Goal: Information Seeking & Learning: Learn about a topic

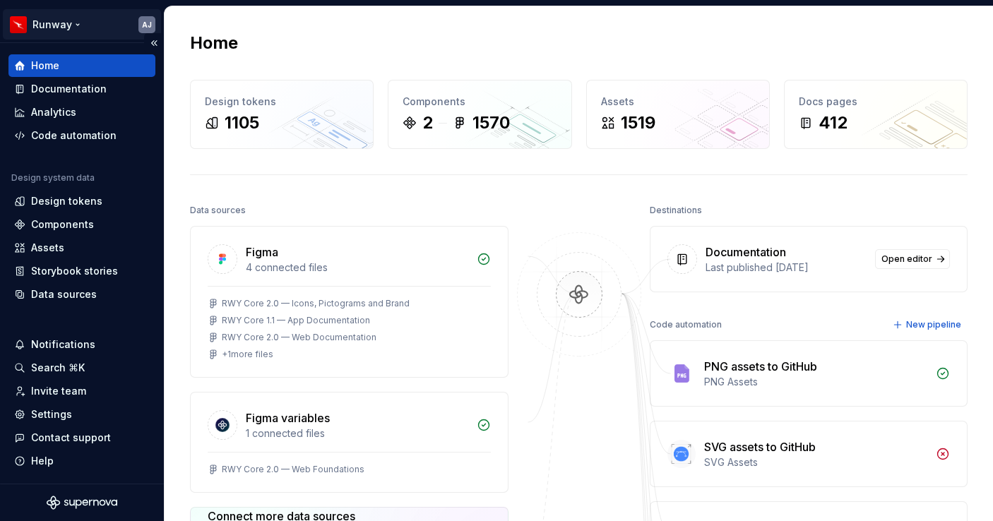
click at [70, 23] on html "Runway AJ Home Documentation Analytics Code automation Design system data Desig…" at bounding box center [496, 260] width 993 height 521
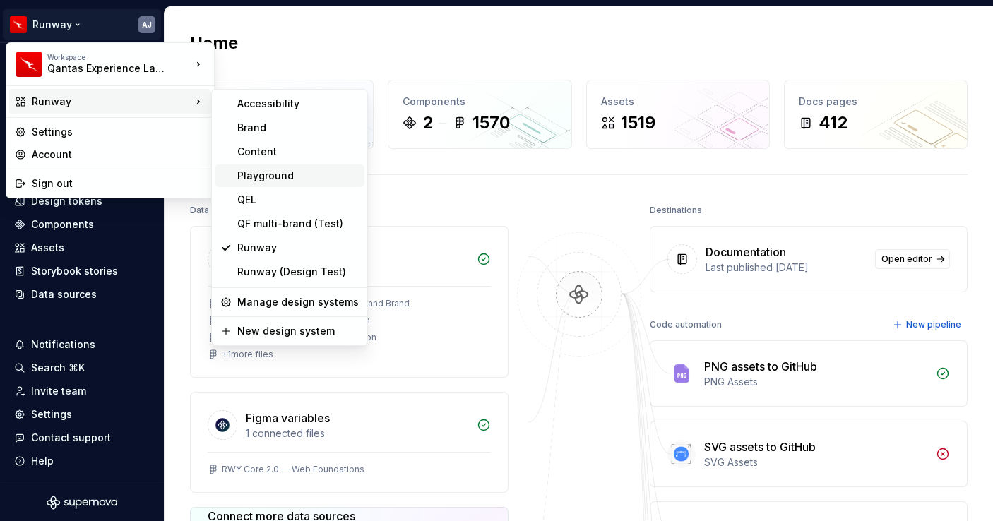
click at [263, 180] on div "Playground" at bounding box center [297, 176] width 121 height 14
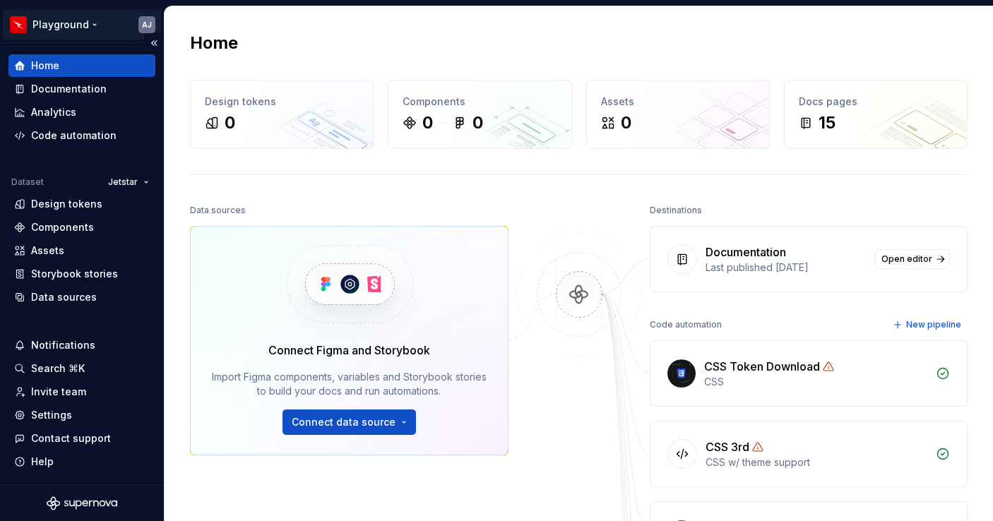
click at [95, 29] on html "Playground AJ Home Documentation Analytics Code automation Dataset Jetstar Desi…" at bounding box center [496, 260] width 993 height 521
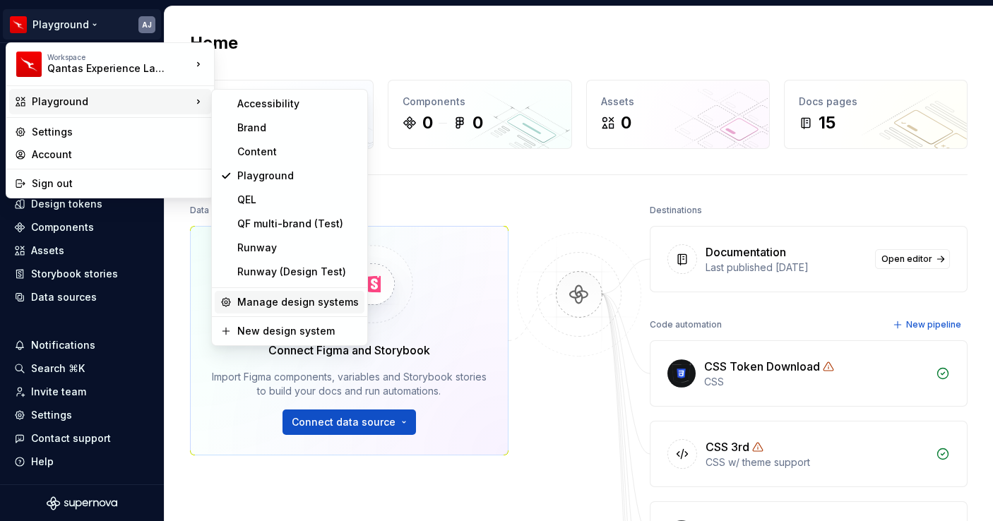
click at [295, 304] on div "Manage design systems" at bounding box center [297, 302] width 121 height 14
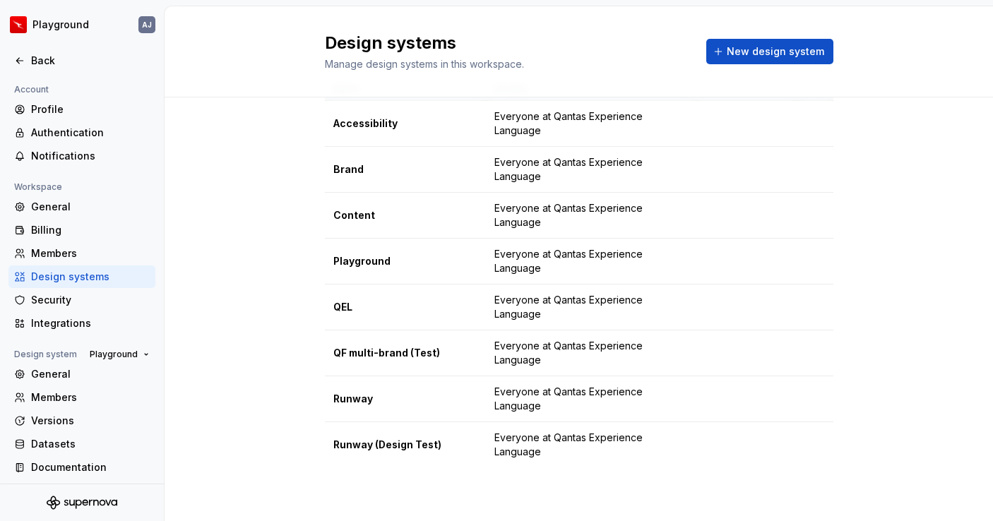
scroll to position [11, 0]
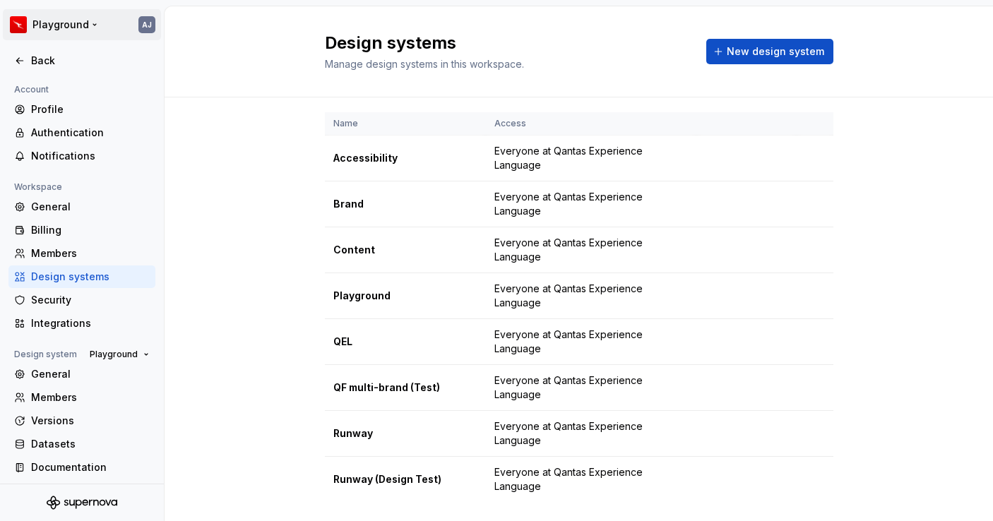
click at [88, 26] on html "Playground AJ Back Account Profile Authentication Notifications Workspace Gener…" at bounding box center [496, 260] width 993 height 521
click at [234, 141] on html "Playground AJ Back Account Profile Authentication Notifications Workspace Gener…" at bounding box center [496, 260] width 993 height 521
click at [49, 60] on div "Back" at bounding box center [90, 61] width 119 height 14
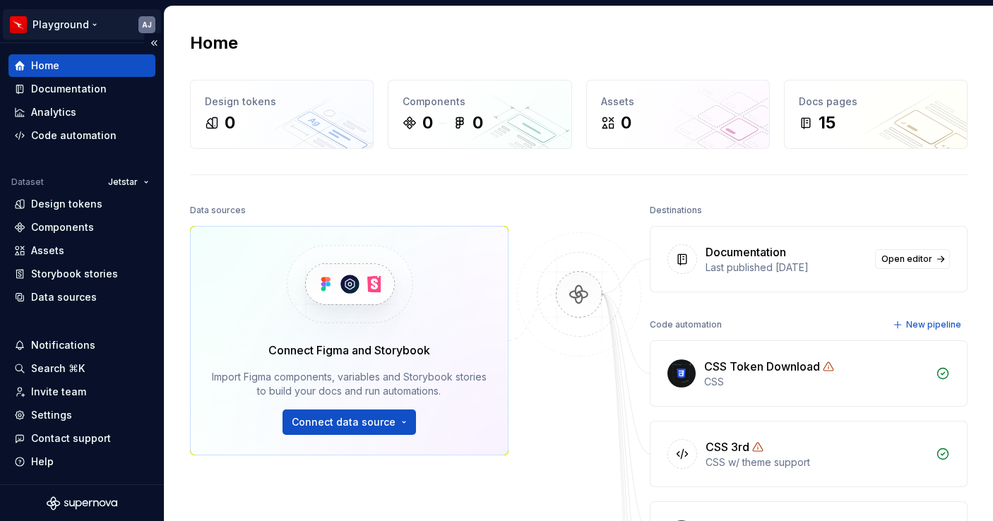
click at [91, 22] on html "Playground AJ Home Documentation Analytics Code automation Dataset Jetstar Desi…" at bounding box center [496, 260] width 993 height 521
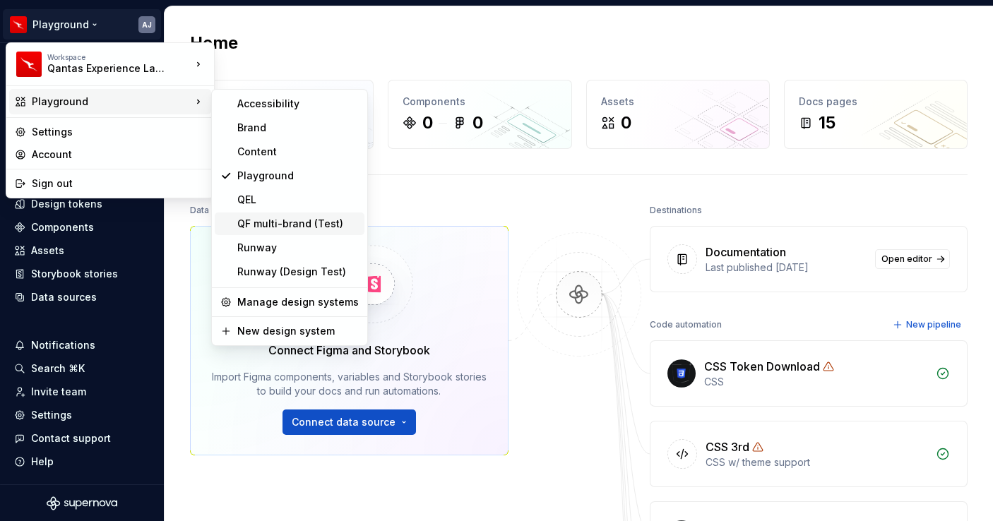
click at [309, 226] on div "QF multi-brand (Test)" at bounding box center [297, 224] width 121 height 14
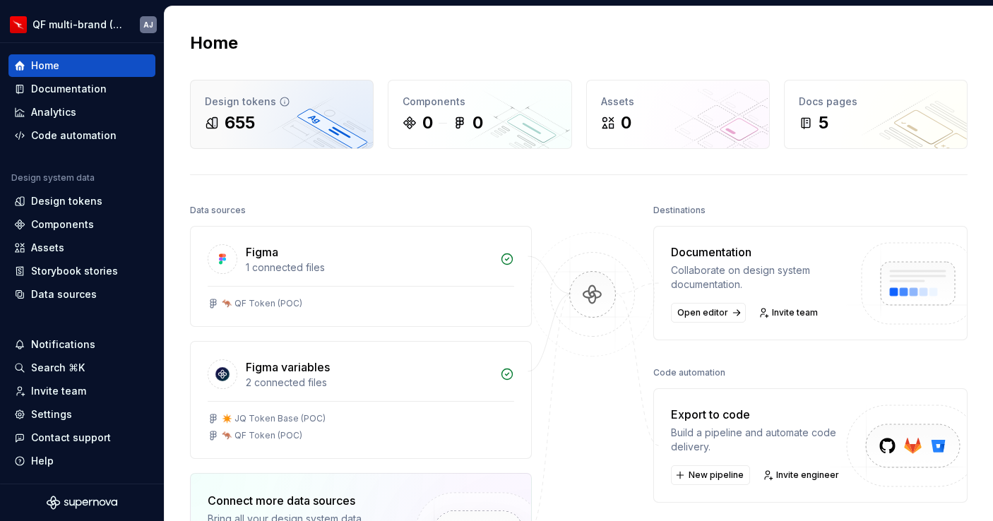
click at [268, 108] on div "Design tokens" at bounding box center [282, 102] width 154 height 14
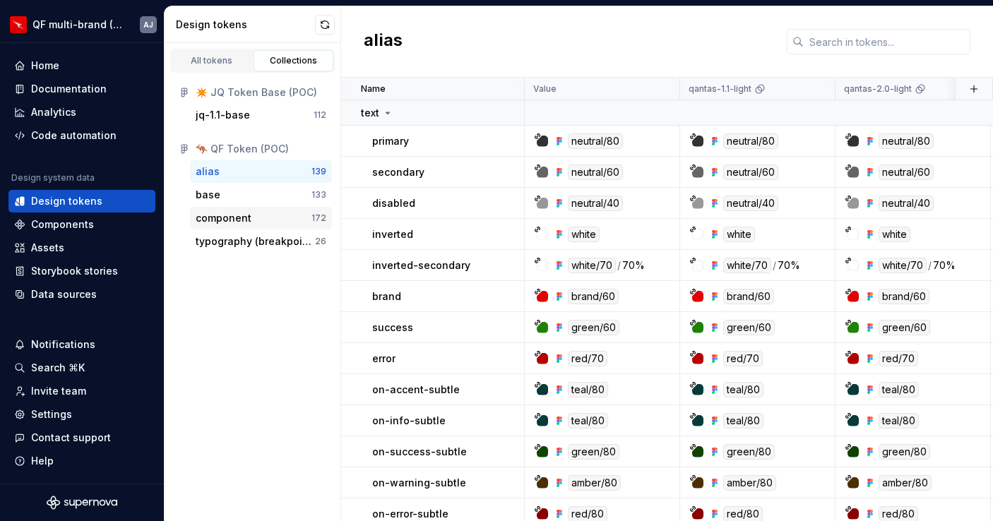
click at [258, 218] on div "component" at bounding box center [254, 218] width 116 height 14
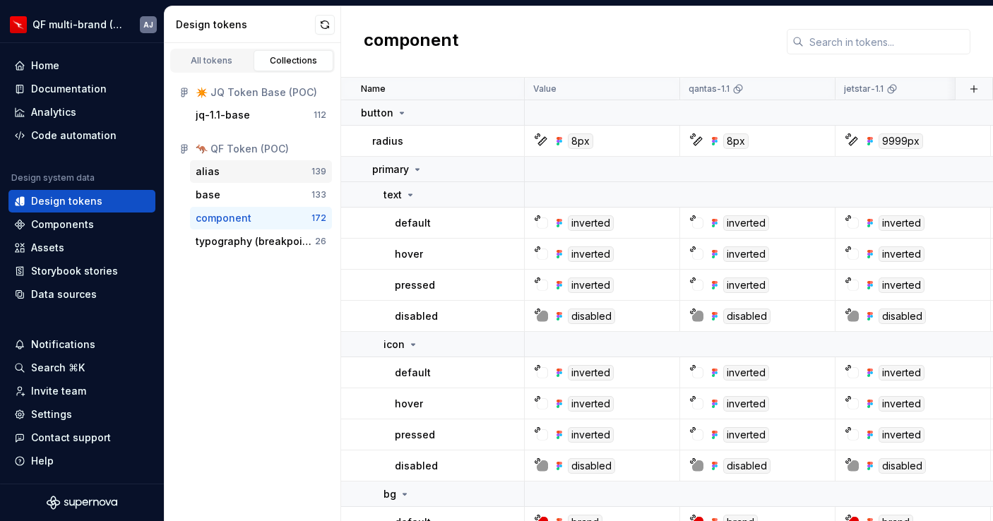
click at [236, 171] on div "alias" at bounding box center [254, 172] width 116 height 14
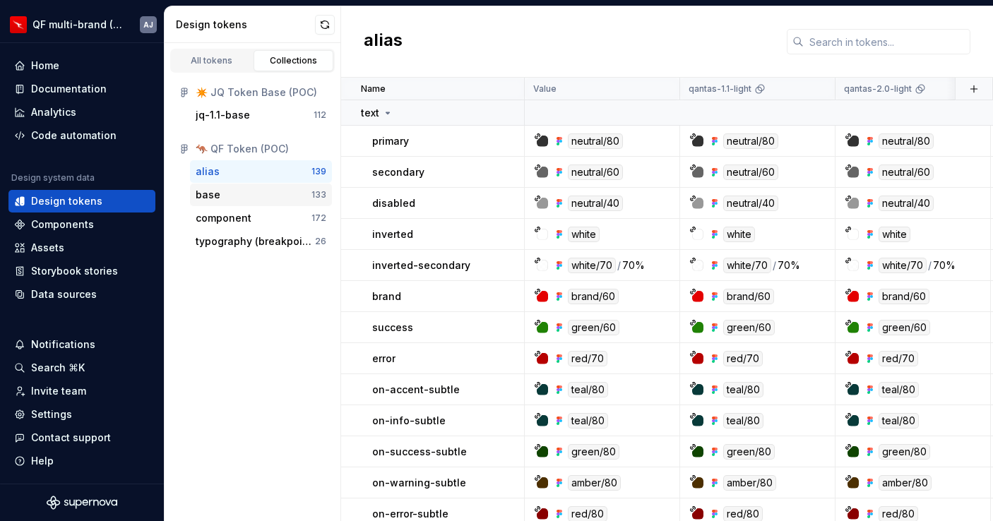
click at [244, 188] on div "base" at bounding box center [254, 195] width 116 height 14
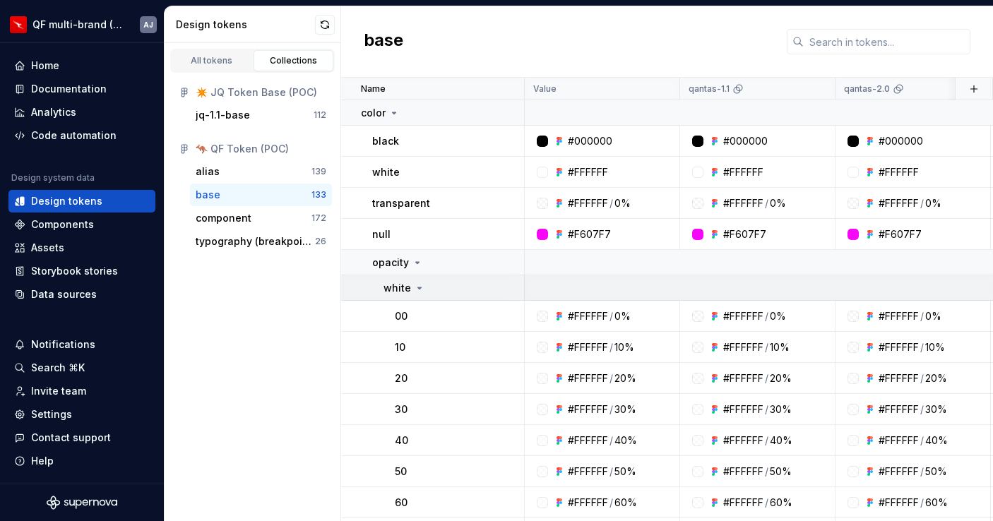
click at [417, 282] on icon at bounding box center [419, 287] width 11 height 11
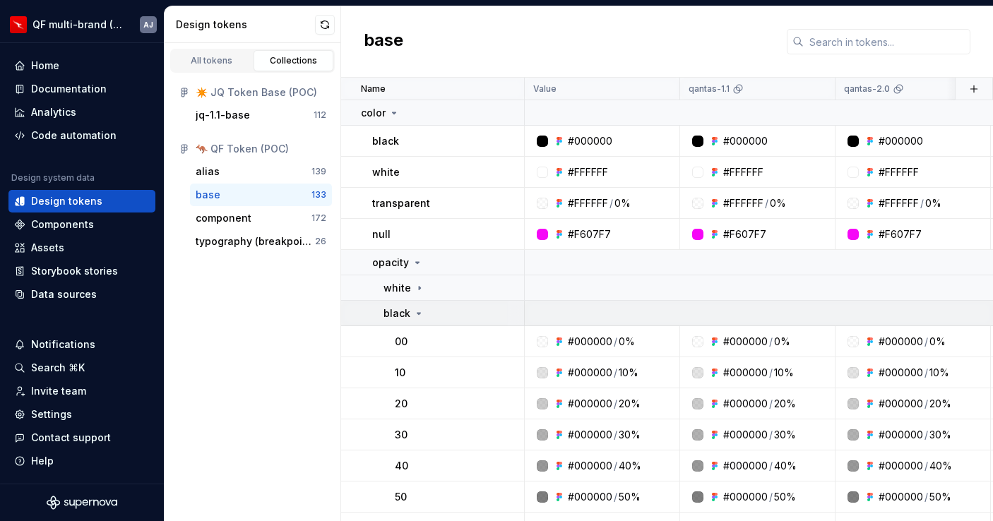
click at [424, 315] on div "black" at bounding box center [453, 313] width 140 height 14
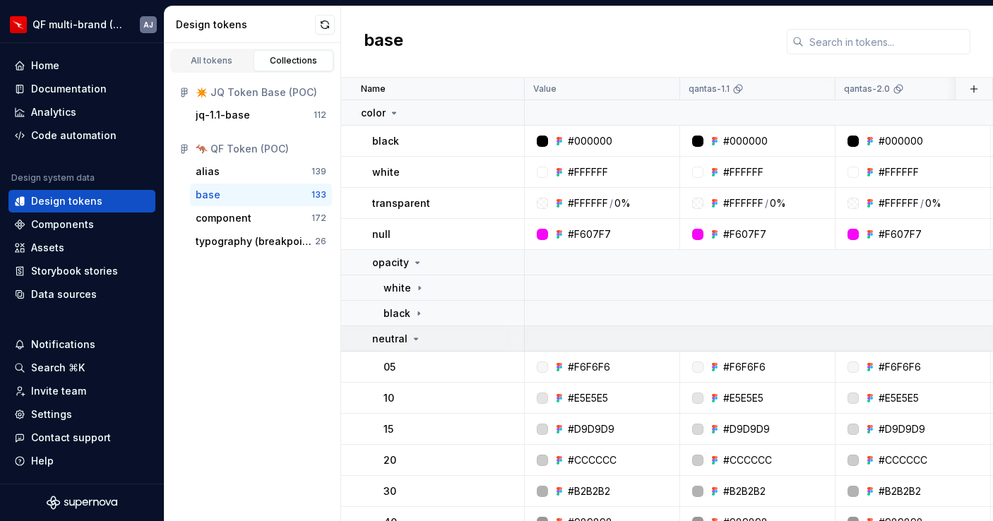
click at [415, 337] on icon at bounding box center [415, 338] width 11 height 11
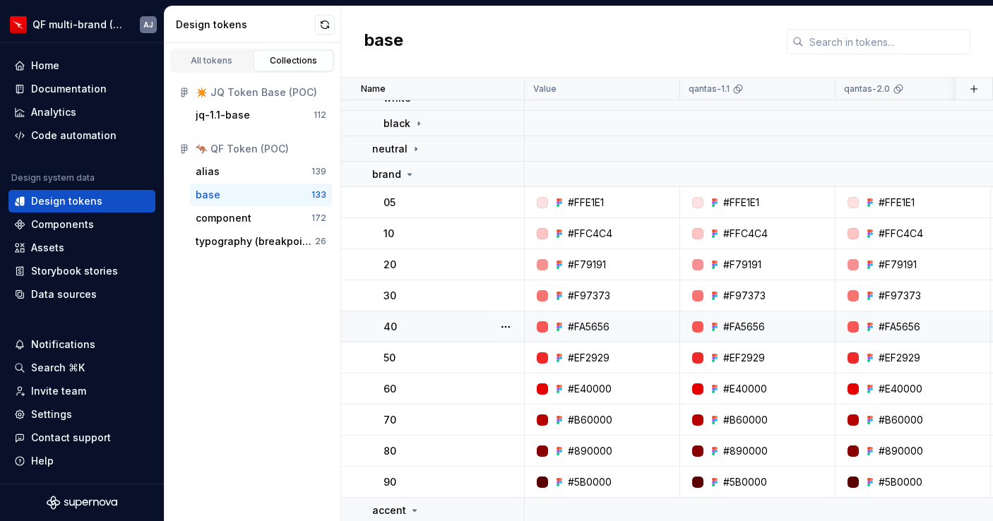
scroll to position [186, 0]
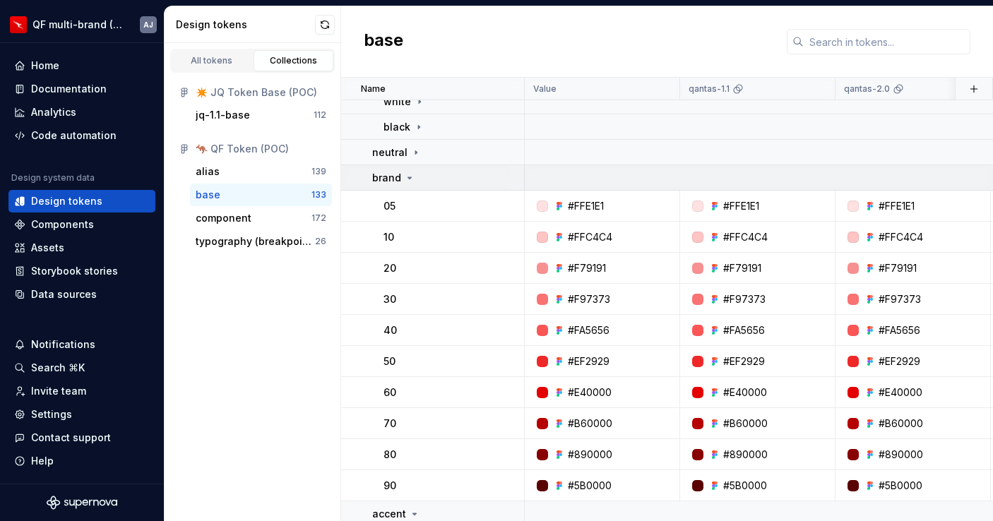
click at [407, 179] on icon at bounding box center [409, 177] width 11 height 11
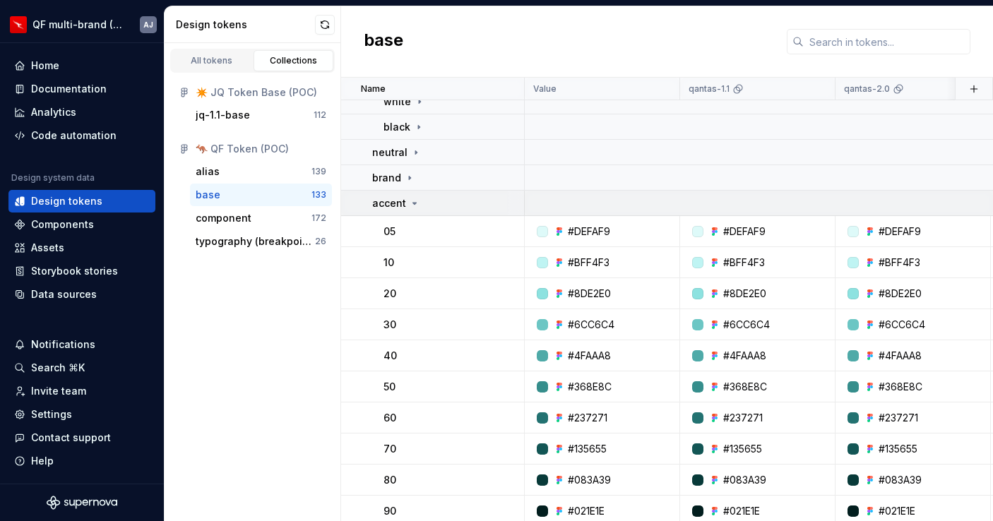
click at [412, 205] on icon at bounding box center [414, 203] width 11 height 11
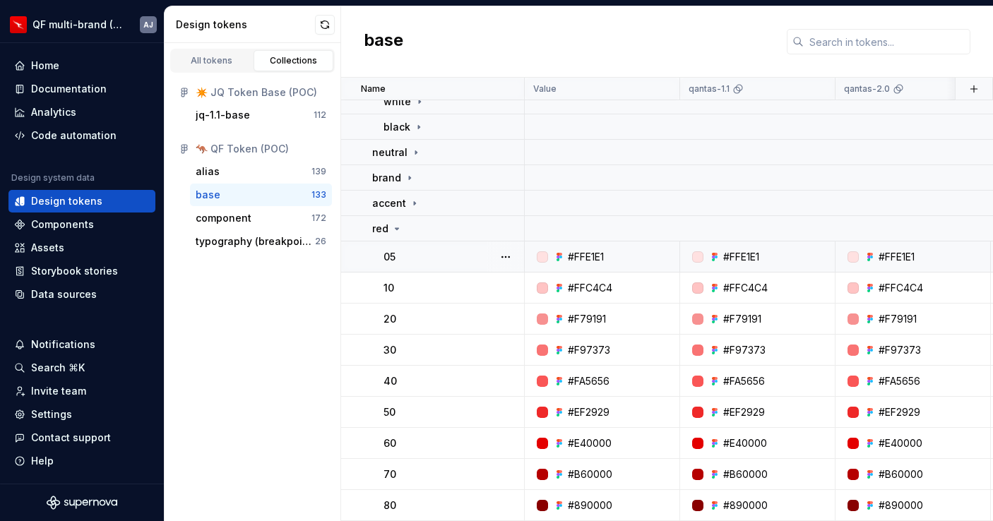
scroll to position [211, 0]
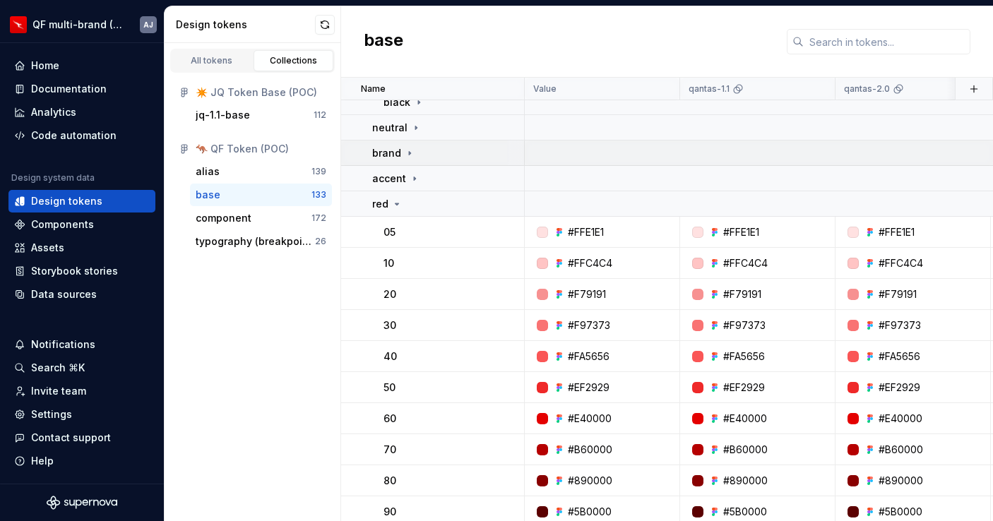
click at [409, 152] on icon at bounding box center [409, 153] width 1 height 4
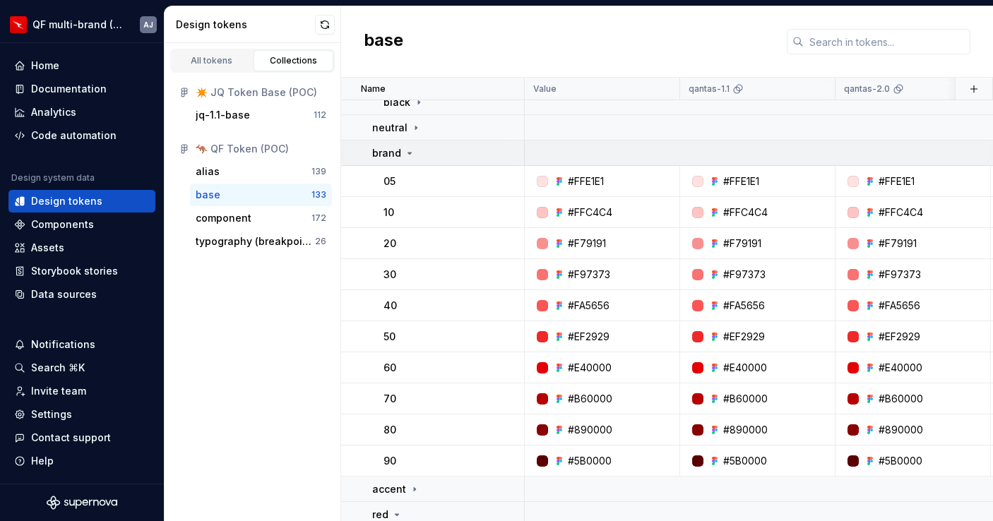
click at [414, 149] on div "brand" at bounding box center [447, 153] width 151 height 14
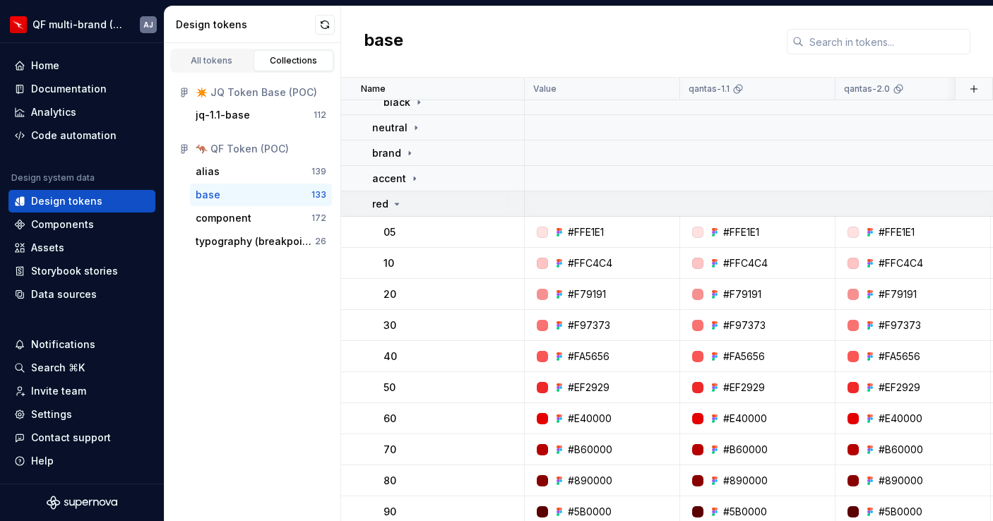
click at [400, 208] on icon at bounding box center [396, 203] width 11 height 11
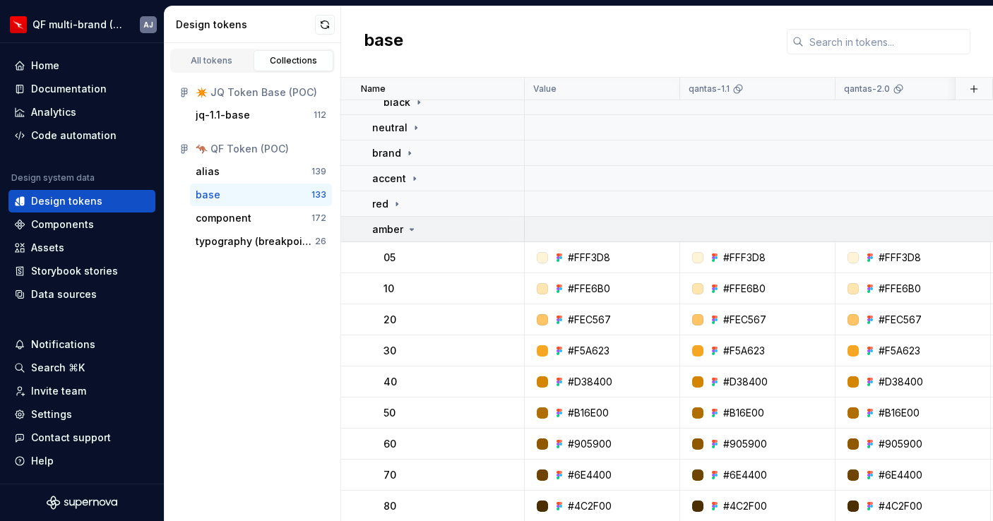
click at [411, 229] on icon at bounding box center [412, 229] width 4 height 1
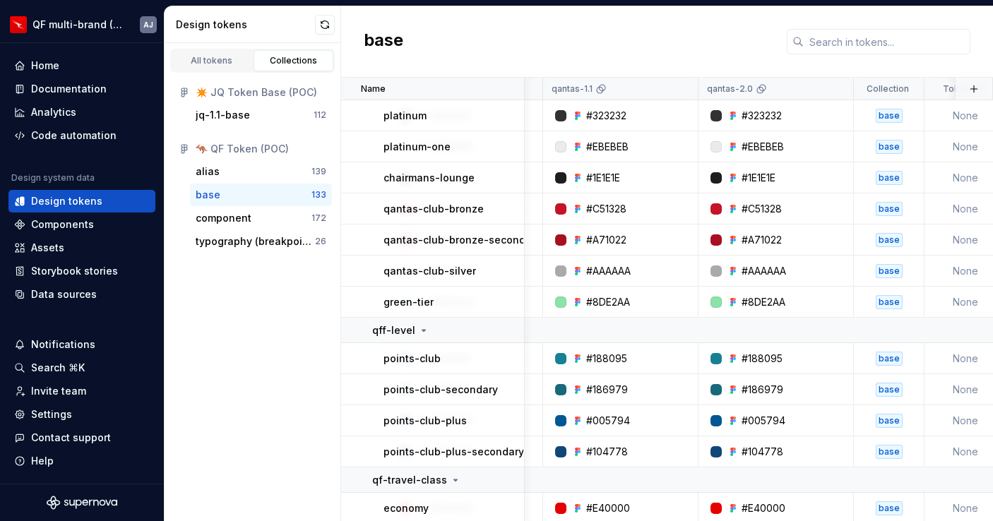
scroll to position [1268, 0]
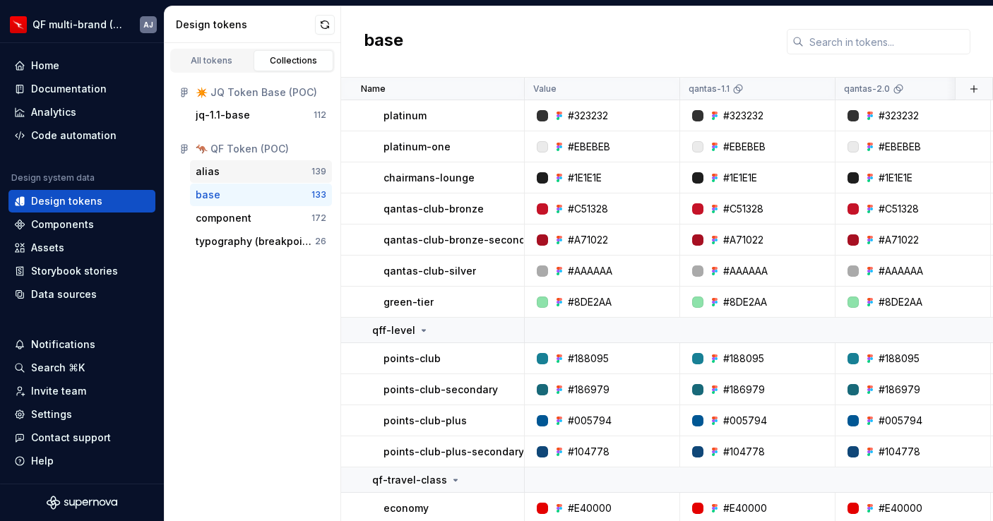
click at [243, 171] on div "alias" at bounding box center [254, 172] width 116 height 14
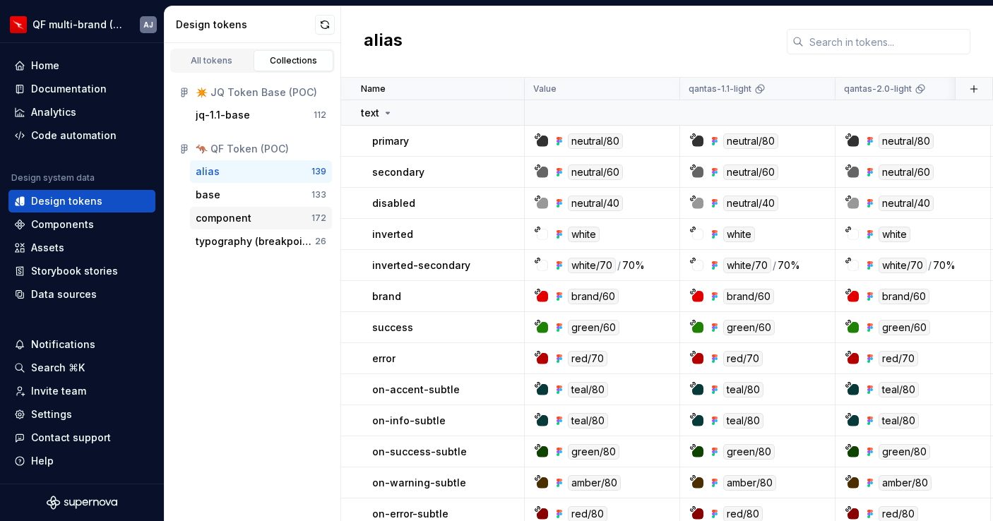
click at [257, 209] on div "component 172" at bounding box center [261, 218] width 142 height 23
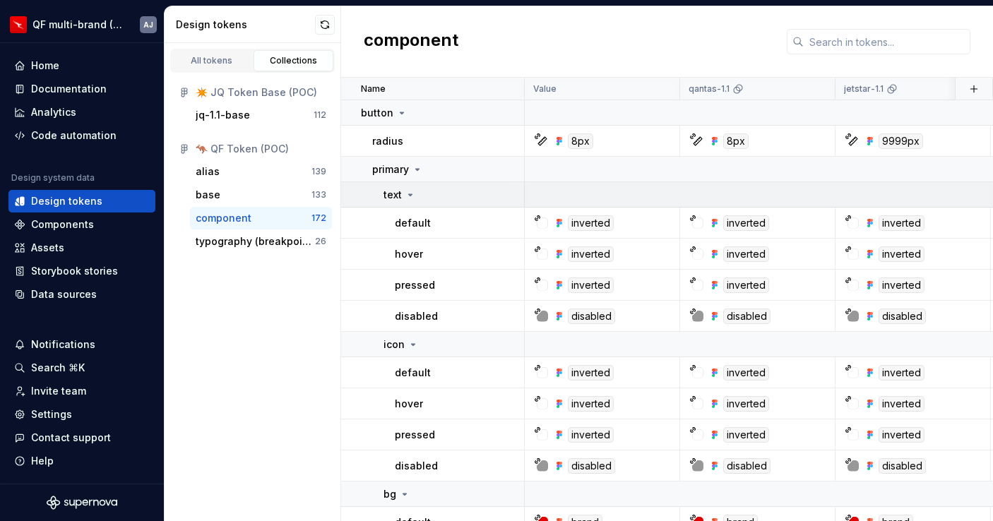
click at [411, 193] on icon at bounding box center [410, 194] width 11 height 11
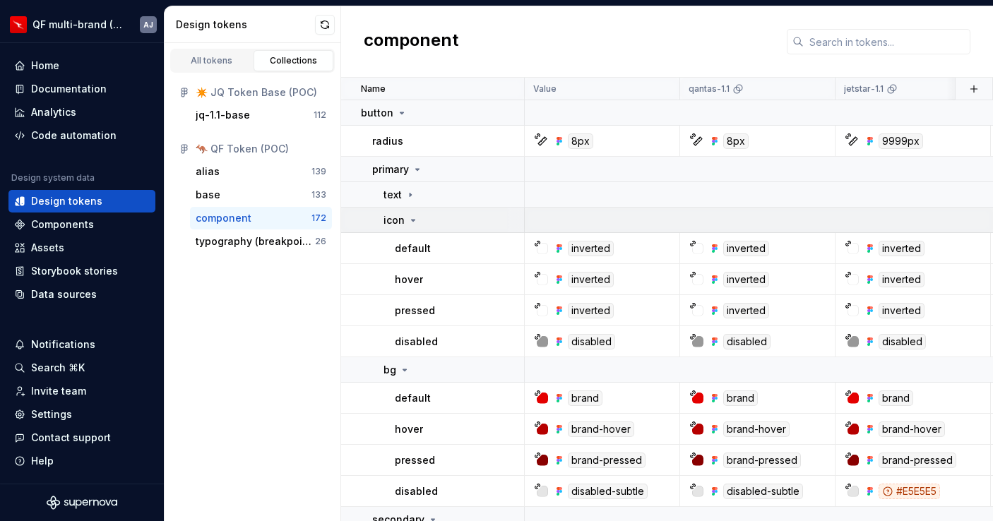
click at [407, 217] on icon at bounding box center [412, 220] width 11 height 11
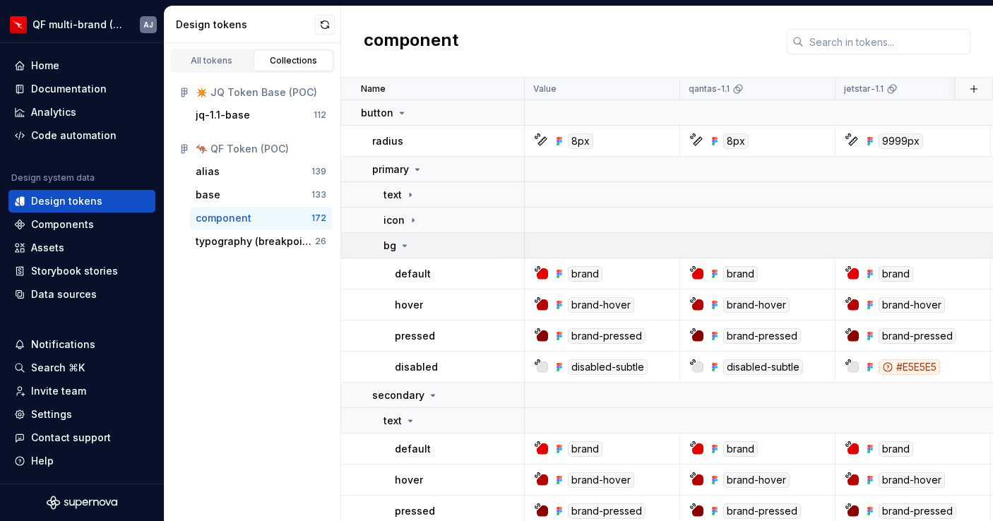
click at [405, 239] on div "bg" at bounding box center [396, 246] width 27 height 14
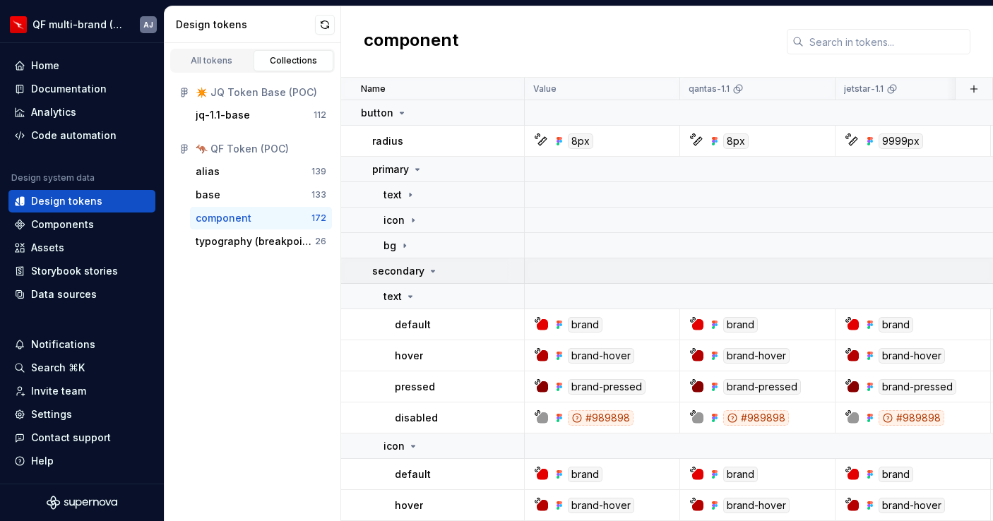
click at [432, 270] on icon at bounding box center [433, 270] width 4 height 1
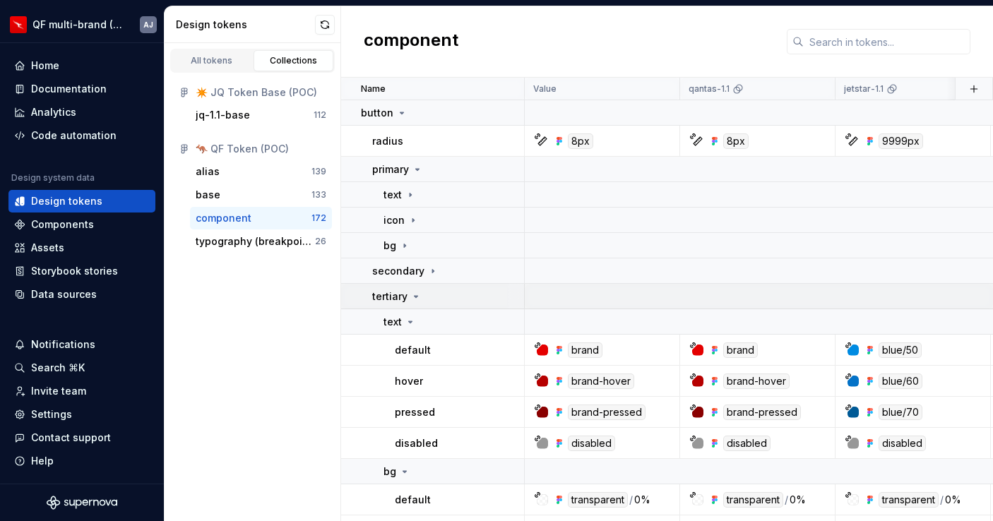
click at [416, 297] on icon at bounding box center [415, 296] width 11 height 11
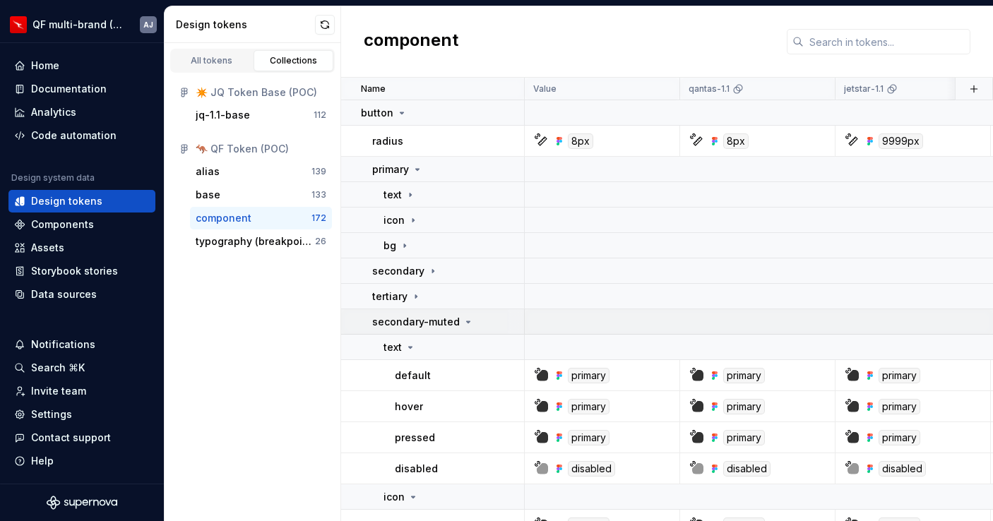
click at [466, 324] on icon at bounding box center [468, 321] width 11 height 11
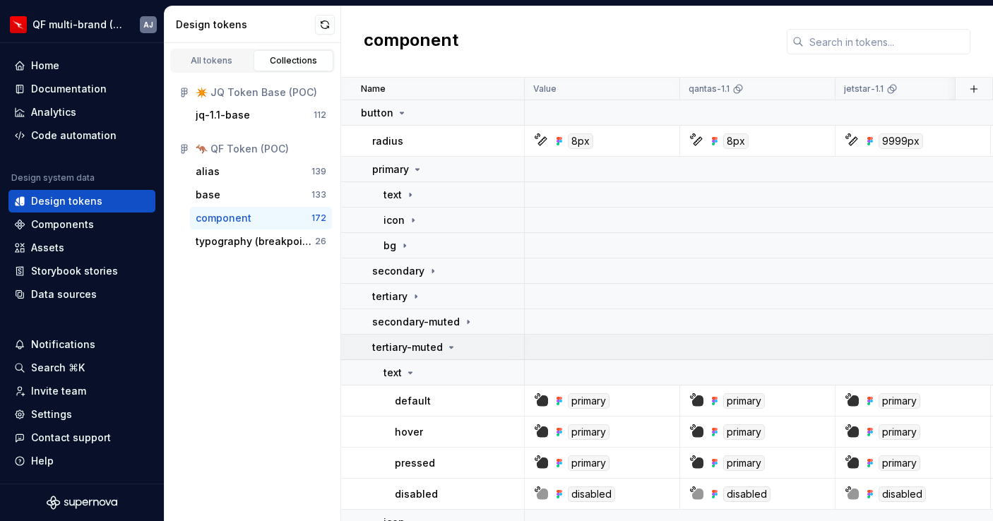
click at [453, 347] on icon at bounding box center [451, 347] width 11 height 11
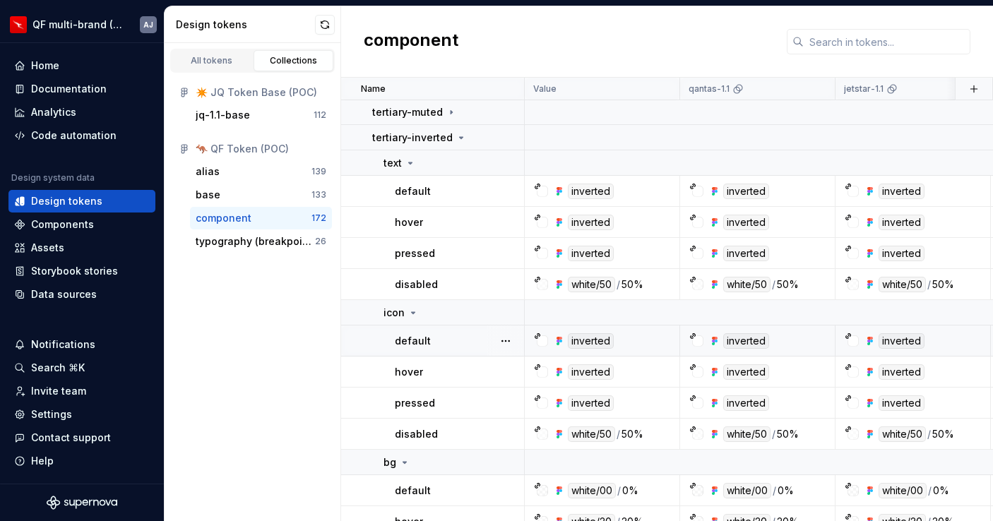
scroll to position [203, 0]
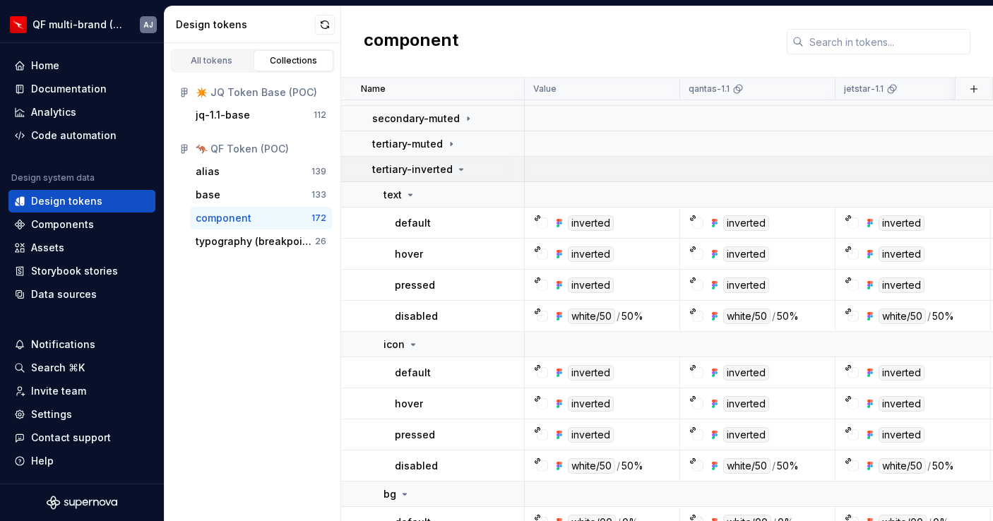
click at [460, 169] on icon at bounding box center [462, 169] width 4 height 1
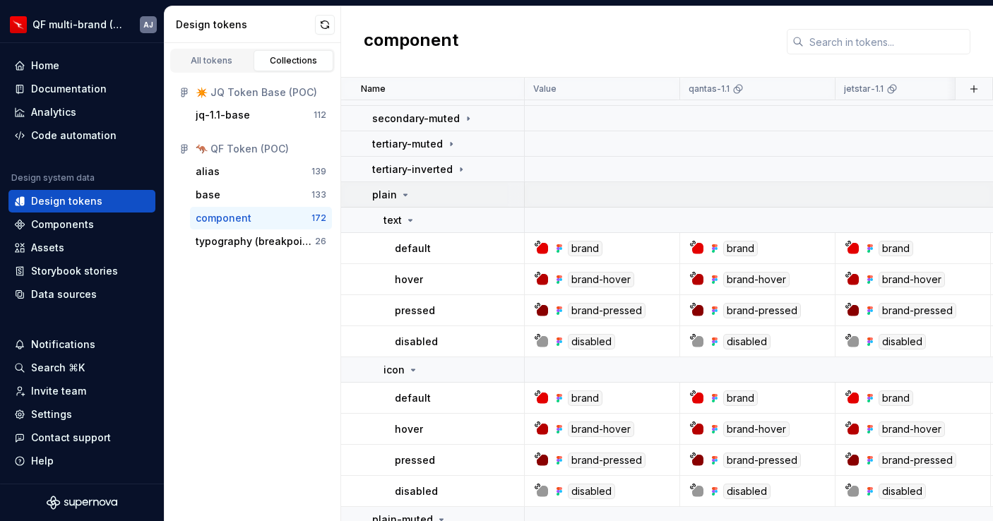
click at [405, 194] on icon at bounding box center [406, 194] width 4 height 1
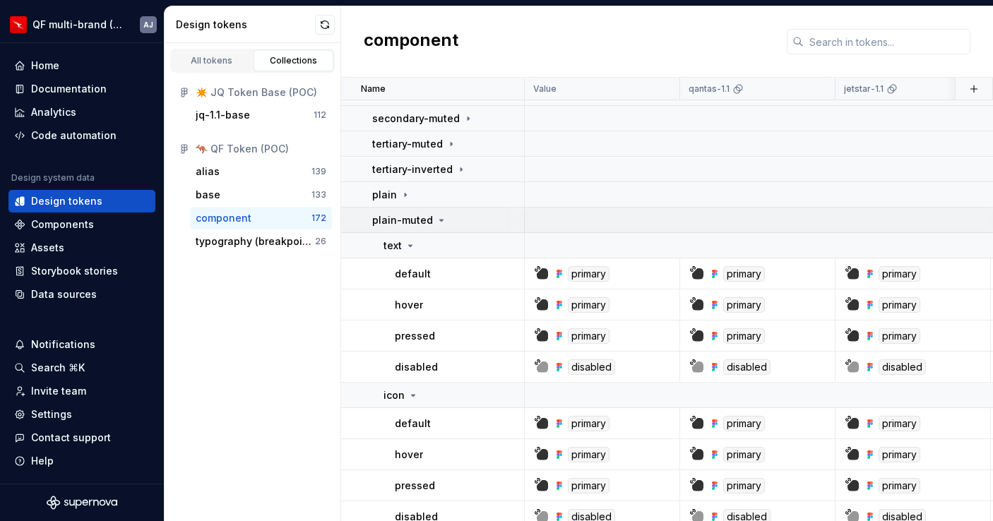
click at [440, 220] on icon at bounding box center [442, 220] width 4 height 1
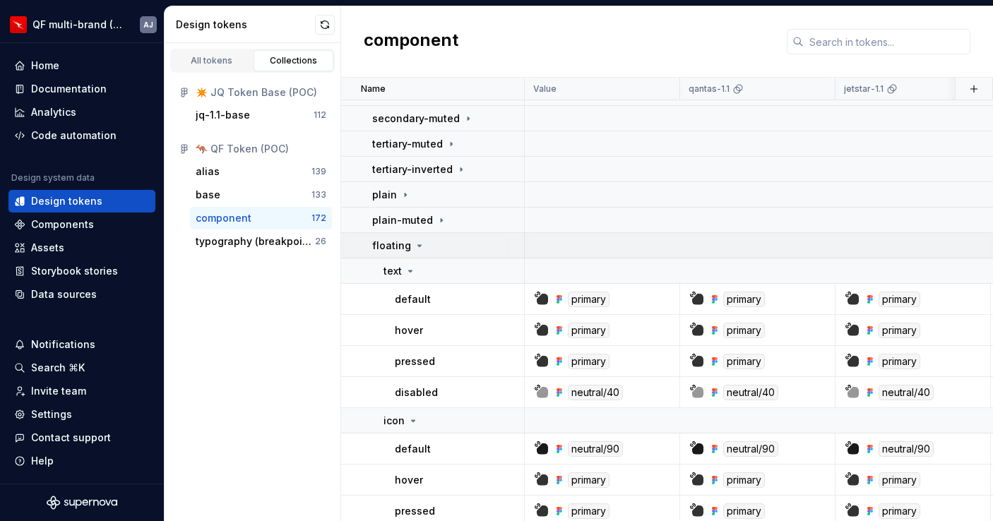
click at [415, 246] on icon at bounding box center [419, 245] width 11 height 11
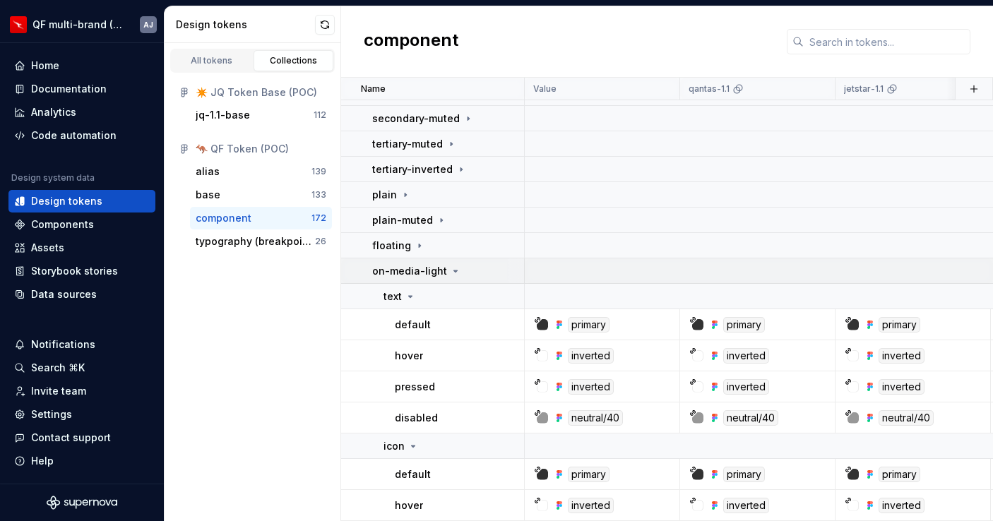
click at [453, 271] on icon at bounding box center [455, 271] width 11 height 11
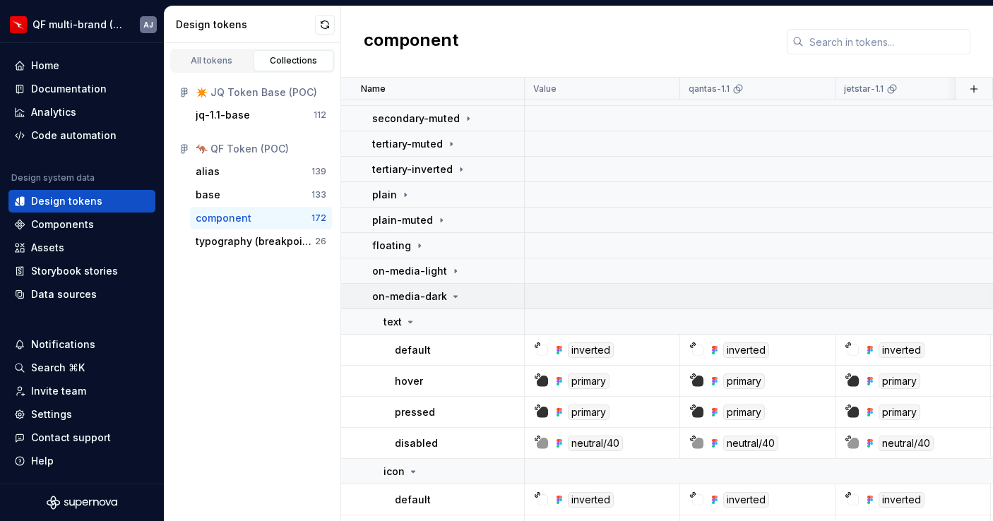
click at [455, 297] on icon at bounding box center [455, 296] width 11 height 11
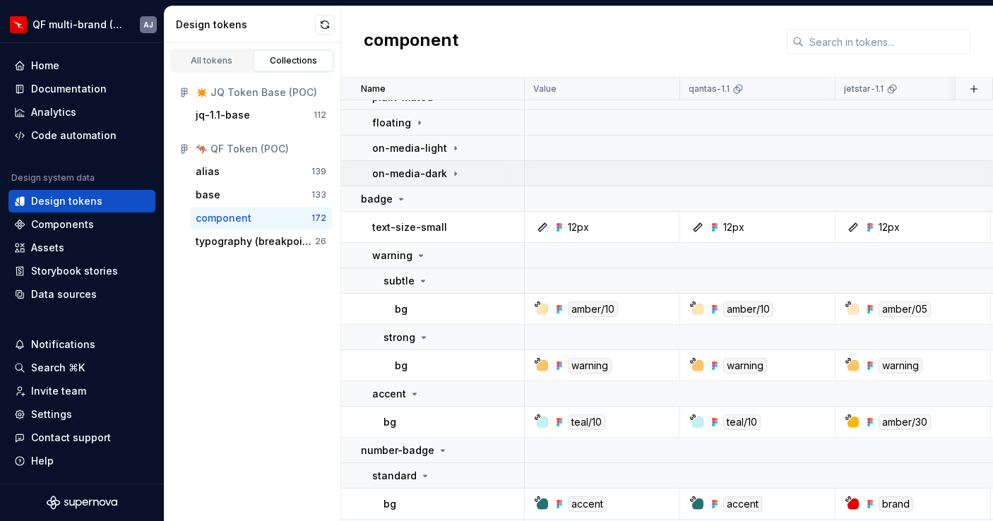
scroll to position [352, 0]
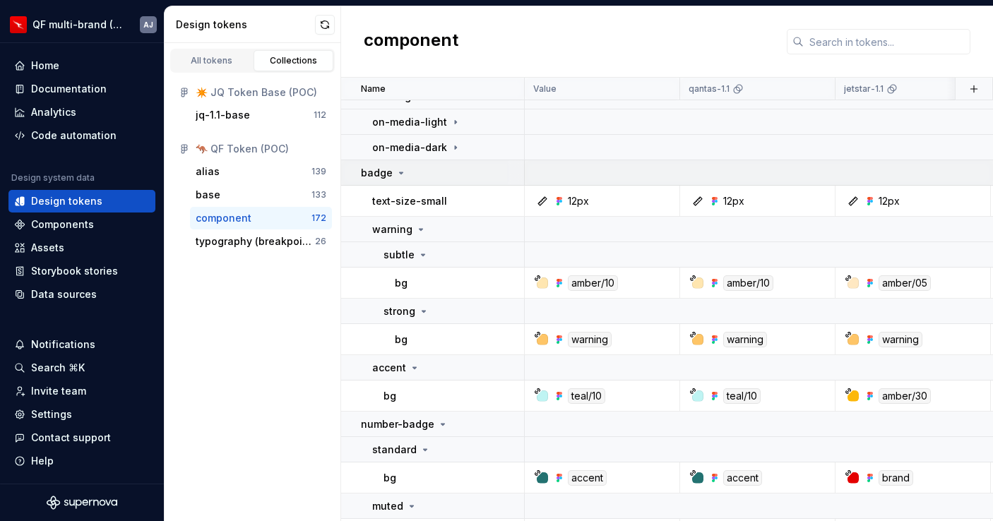
click at [400, 173] on icon at bounding box center [402, 172] width 4 height 1
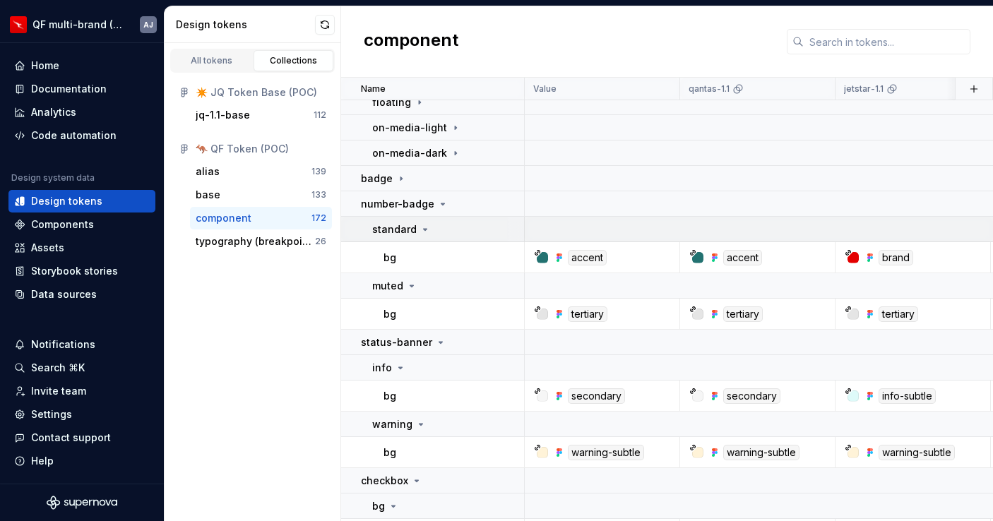
scroll to position [377, 0]
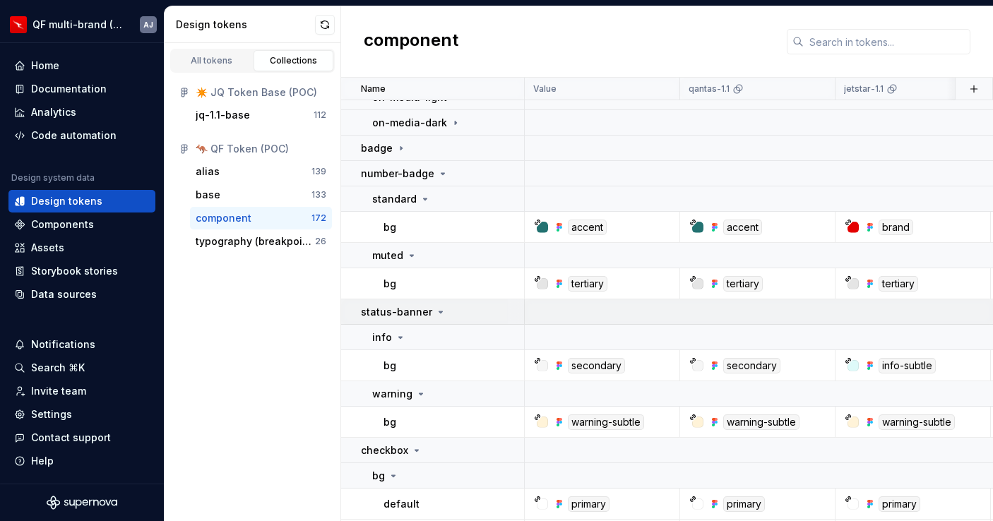
click at [437, 307] on icon at bounding box center [440, 311] width 11 height 11
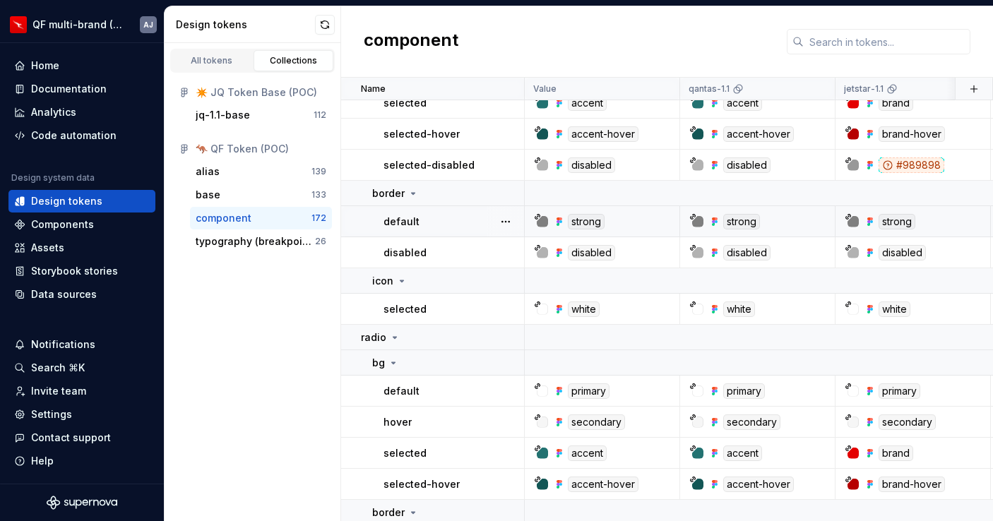
scroll to position [586, 0]
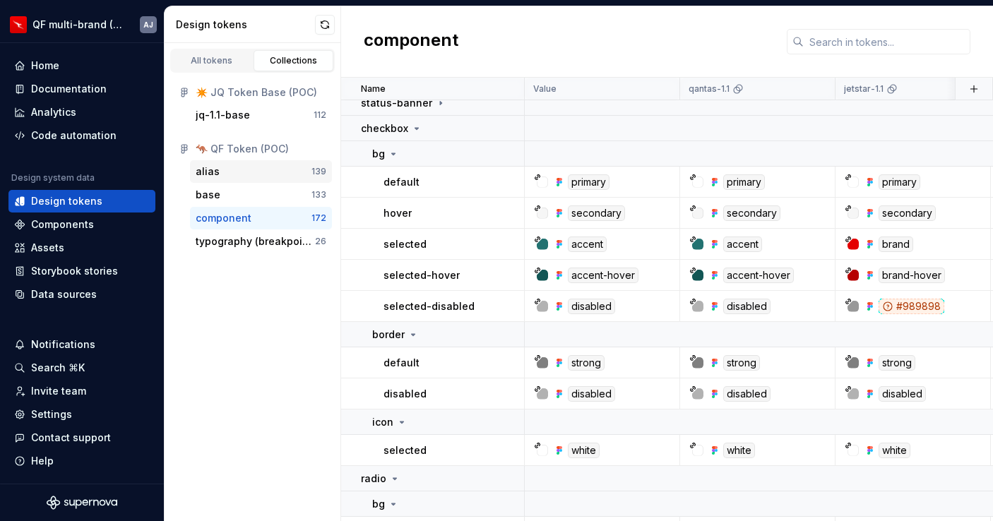
click at [215, 165] on div "alias" at bounding box center [208, 172] width 24 height 14
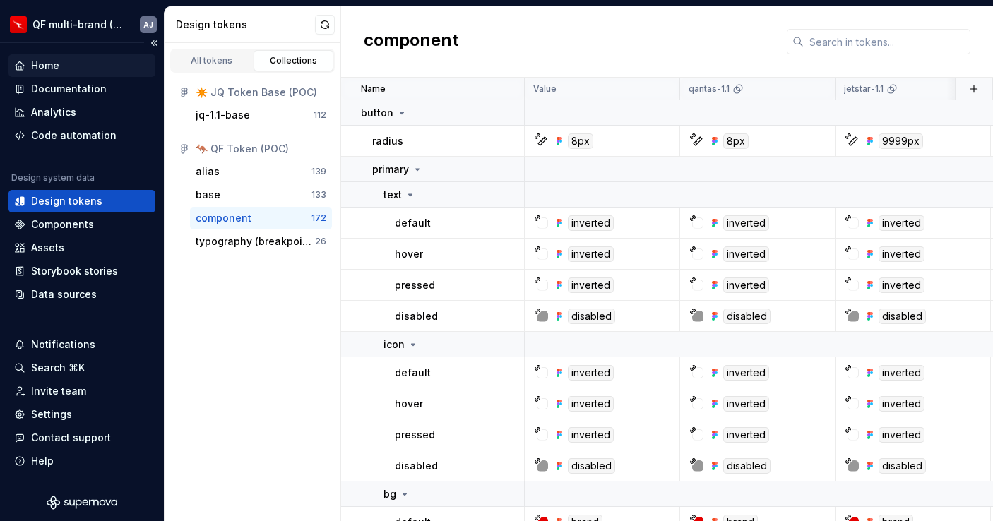
click at [49, 61] on div "Home" at bounding box center [45, 66] width 28 height 14
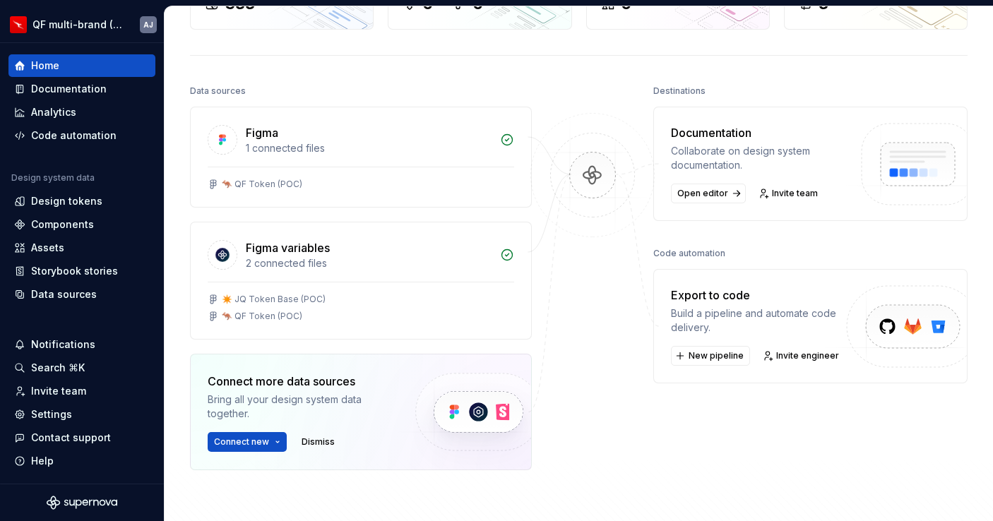
scroll to position [156, 0]
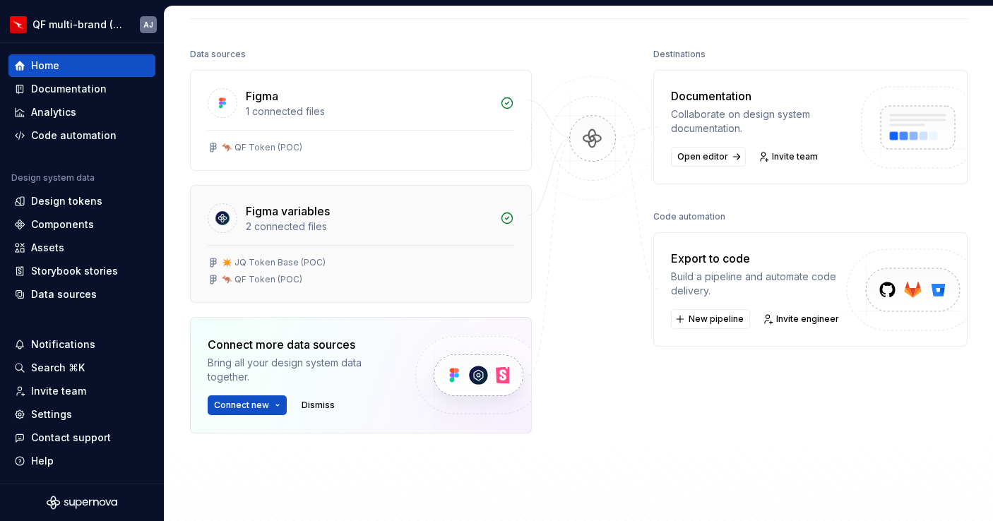
click at [266, 278] on div "🦘 QF Token (POC)" at bounding box center [262, 279] width 81 height 11
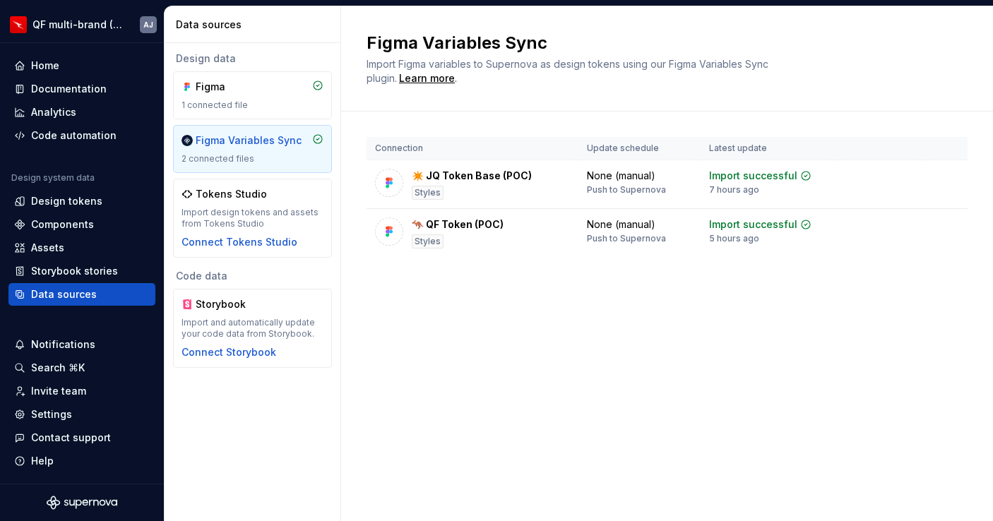
click at [554, 311] on div "Figma Variables Sync Import Figma variables to Supernova as design tokens using…" at bounding box center [667, 263] width 652 height 515
click at [216, 91] on div "Figma" at bounding box center [230, 87] width 68 height 14
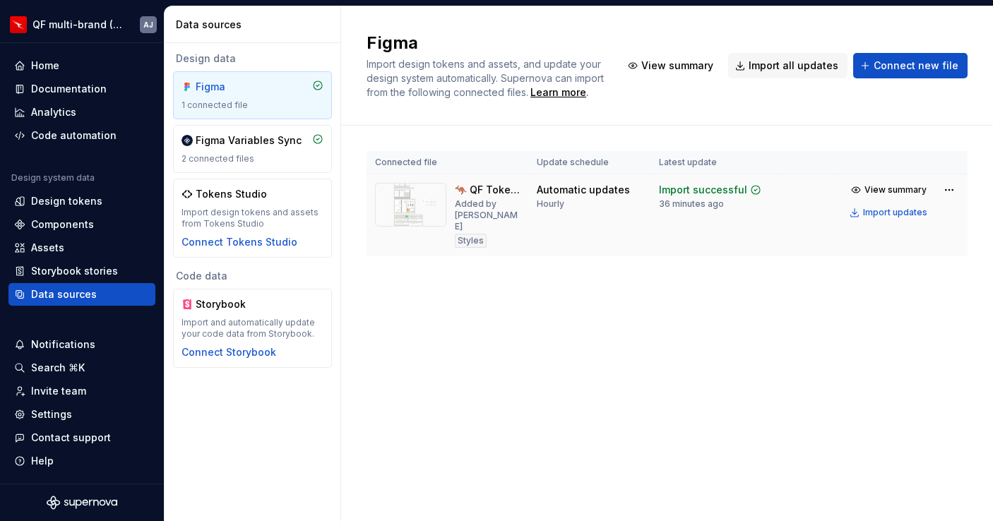
click at [407, 201] on img at bounding box center [410, 205] width 71 height 44
click at [681, 313] on div "Figma Import design tokens and assets, and update your design system automatica…" at bounding box center [667, 263] width 652 height 515
click at [250, 145] on div "Figma Variables Sync" at bounding box center [249, 140] width 106 height 14
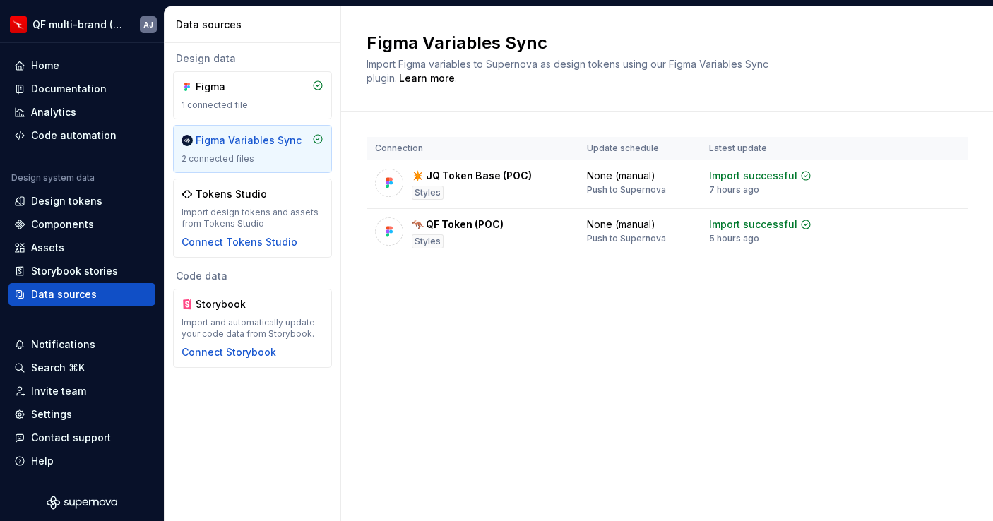
click at [477, 346] on div "Figma Variables Sync Import Figma variables to Supernova as design tokens using…" at bounding box center [667, 263] width 652 height 515
click at [60, 90] on div "Documentation" at bounding box center [69, 89] width 76 height 14
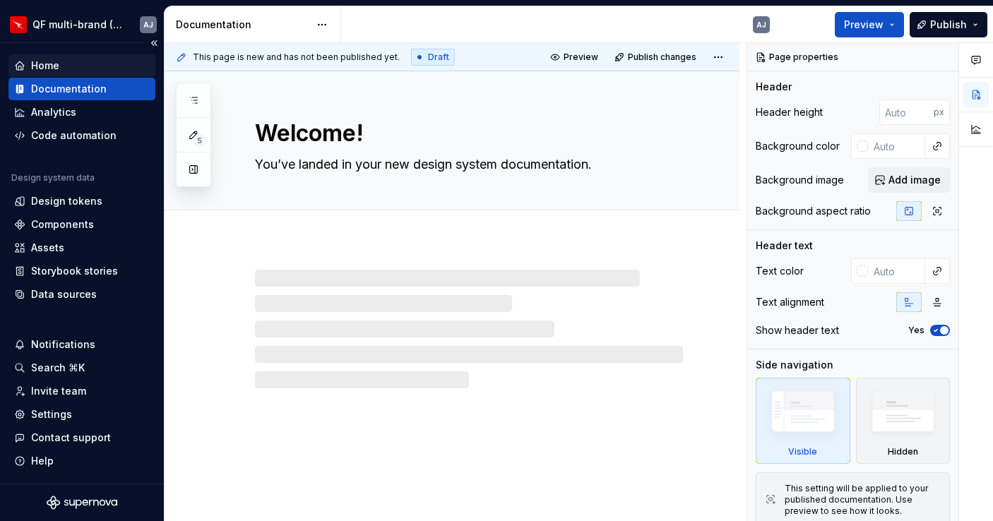
click at [43, 61] on div "Home" at bounding box center [45, 66] width 28 height 14
type textarea "*"
